Goal: Task Accomplishment & Management: Use online tool/utility

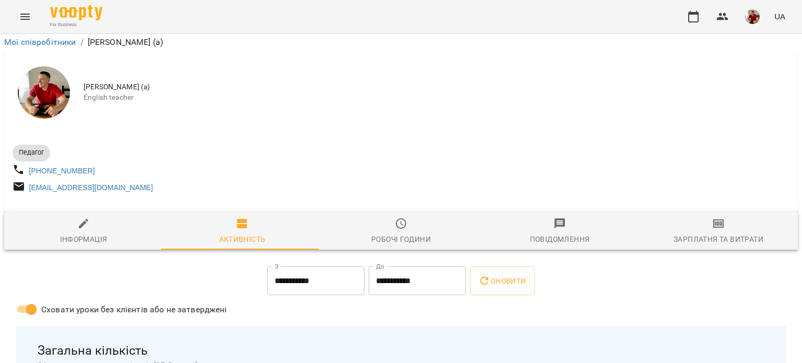
scroll to position [198, 0]
click at [691, 11] on icon "button" at bounding box center [693, 16] width 10 height 11
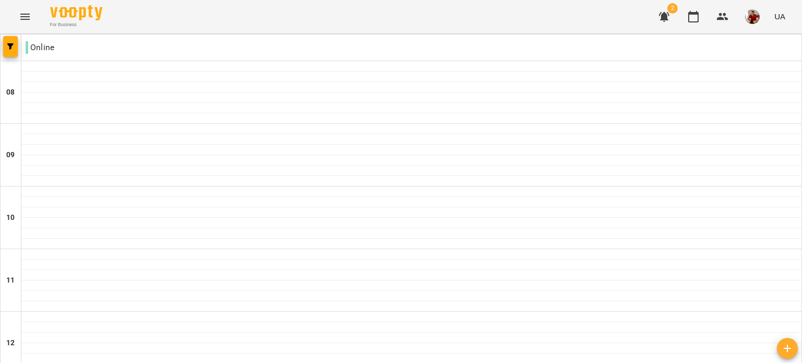
scroll to position [657, 0]
type input "**********"
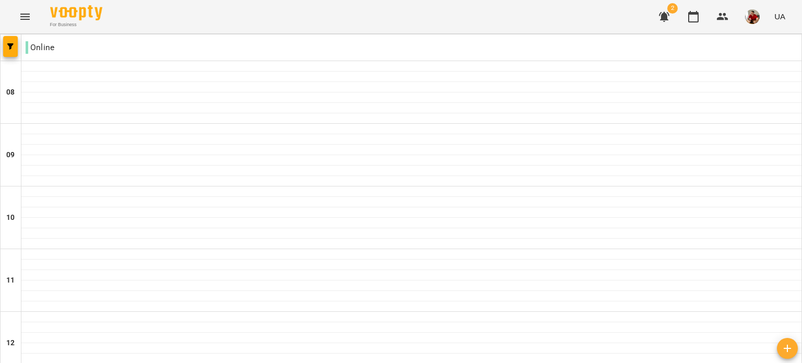
drag, startPoint x: 457, startPoint y: 326, endPoint x: 460, endPoint y: 312, distance: 14.9
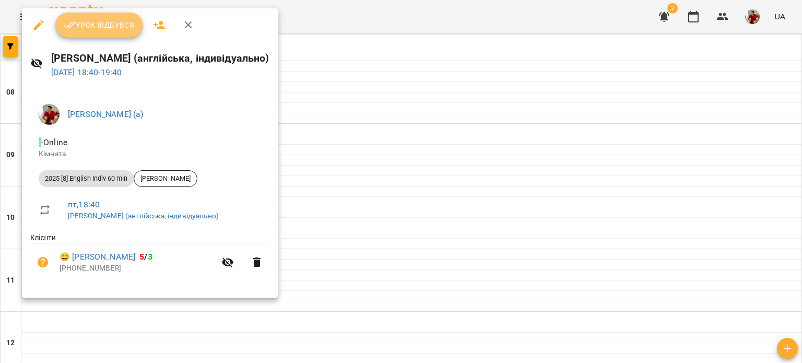
click at [120, 16] on button "Урок відбувся" at bounding box center [99, 25] width 88 height 25
